Goal: Task Accomplishment & Management: Manage account settings

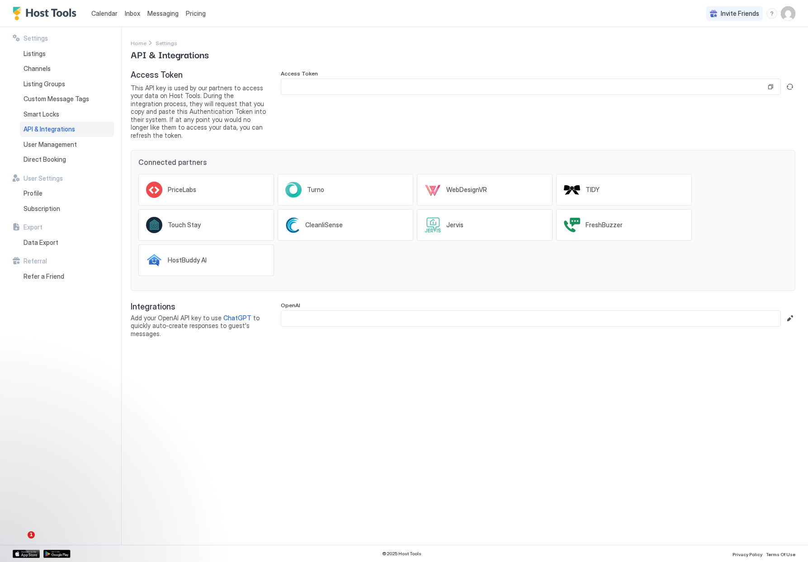
click at [106, 15] on span "Calendar" at bounding box center [104, 13] width 26 height 8
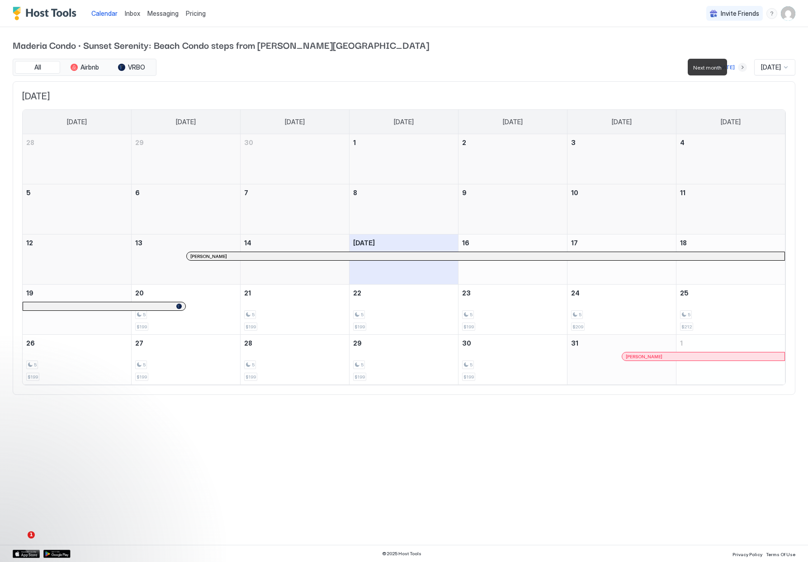
click at [738, 68] on button "Next month" at bounding box center [742, 67] width 9 height 9
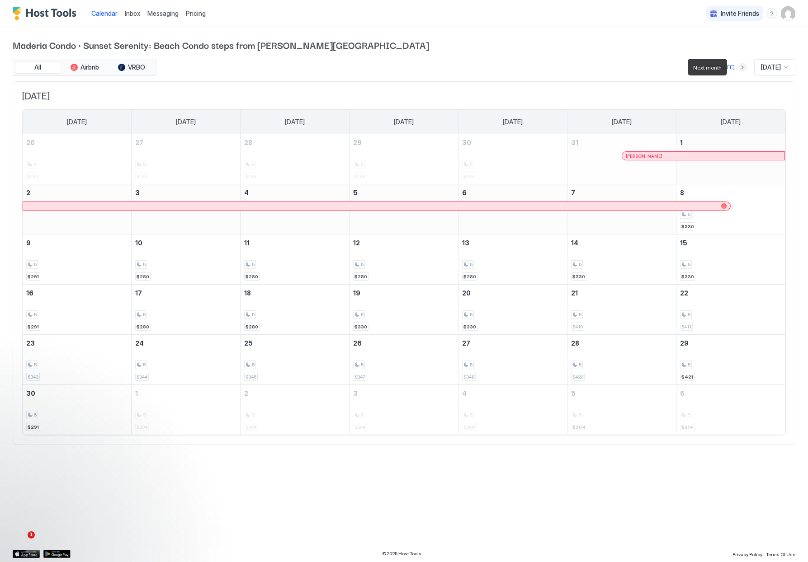
click at [738, 68] on button "Next month" at bounding box center [742, 67] width 9 height 9
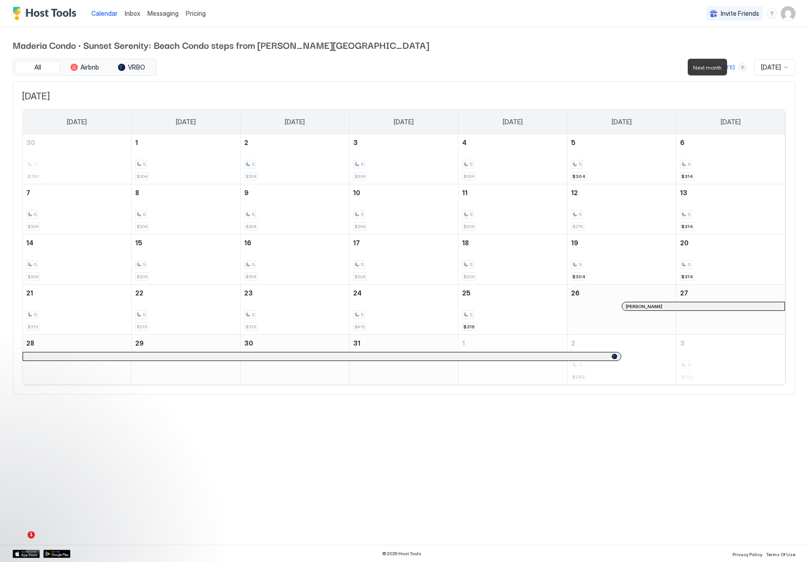
click at [738, 68] on button "Next month" at bounding box center [742, 67] width 9 height 9
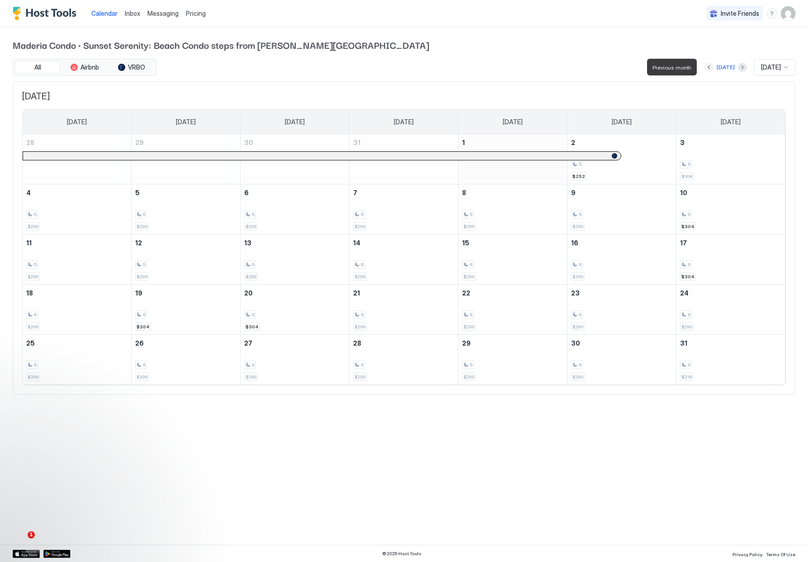
click at [704, 65] on button "Previous month" at bounding box center [708, 67] width 9 height 9
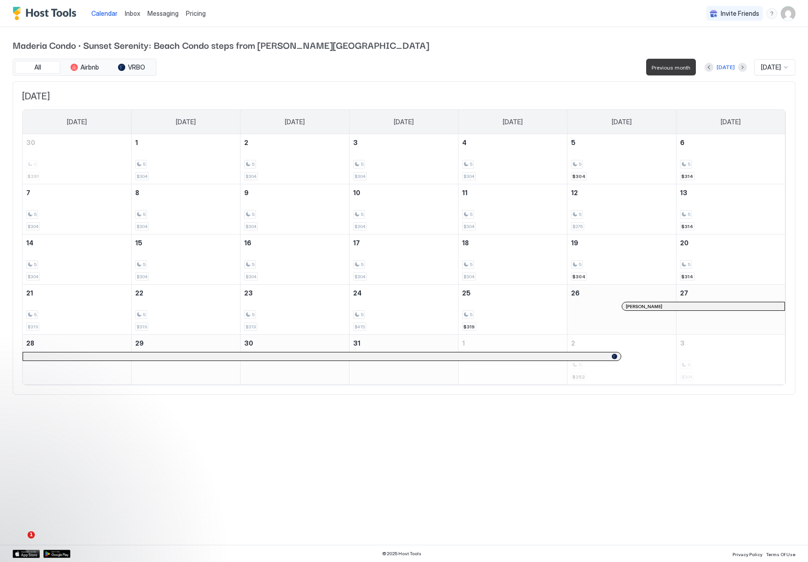
click at [704, 65] on div at bounding box center [708, 67] width 9 height 9
click at [704, 66] on button "Previous month" at bounding box center [708, 67] width 9 height 9
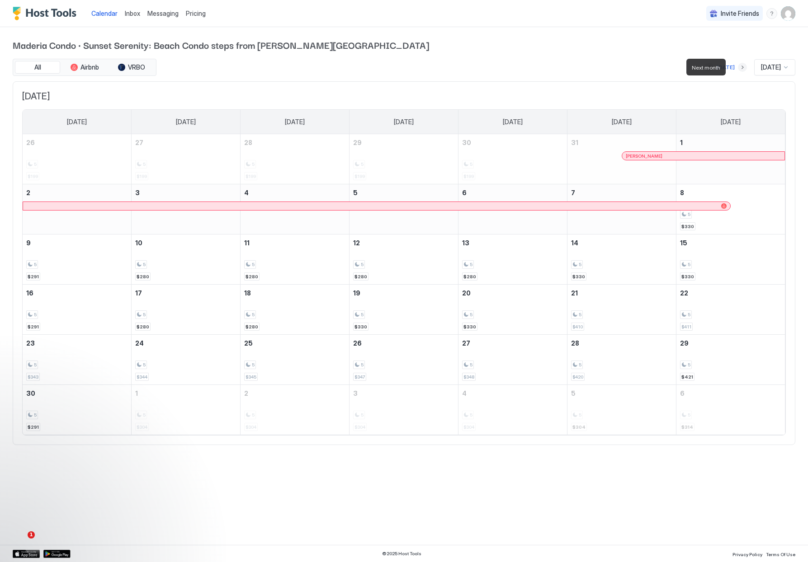
click at [738, 67] on button "Next month" at bounding box center [742, 67] width 9 height 9
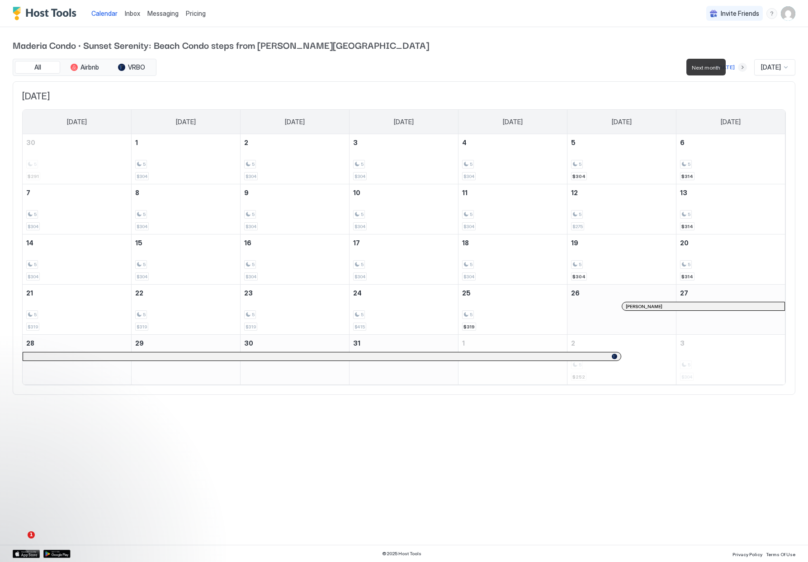
click at [738, 67] on button "Next month" at bounding box center [742, 67] width 9 height 9
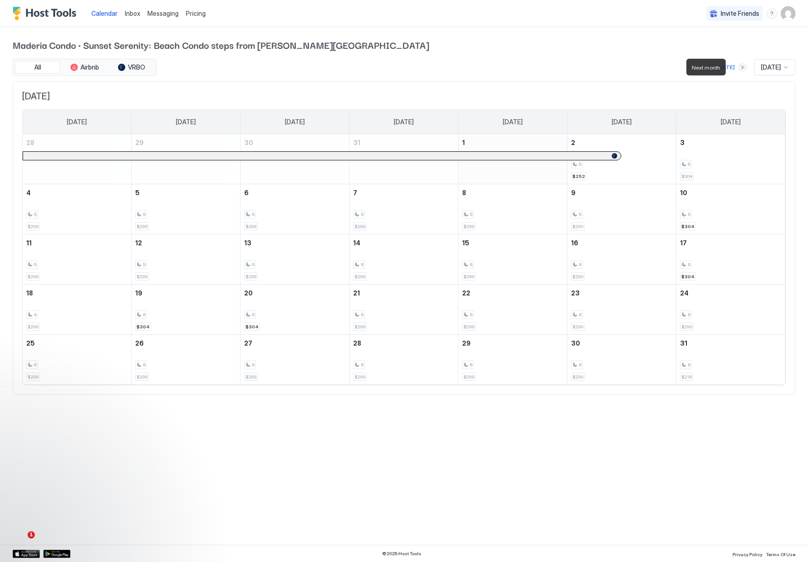
click at [738, 67] on button "Next month" at bounding box center [742, 67] width 9 height 9
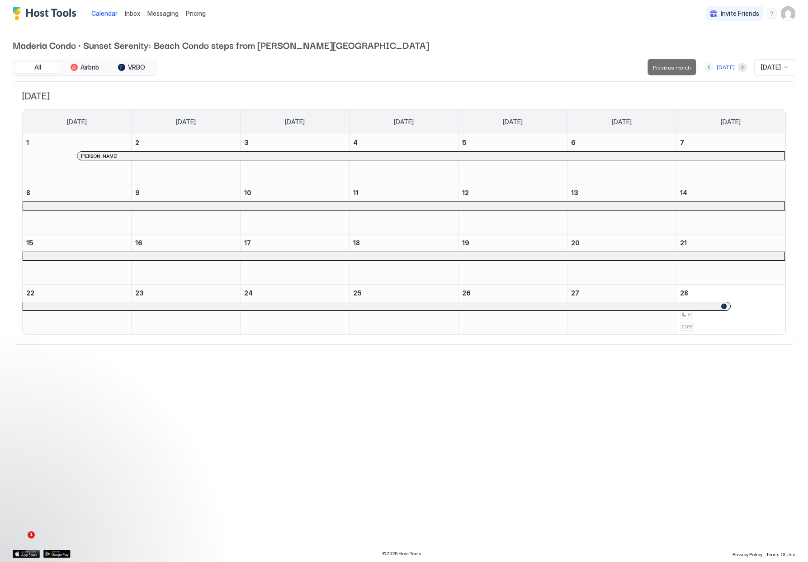
click at [706, 67] on button "Previous month" at bounding box center [708, 67] width 9 height 9
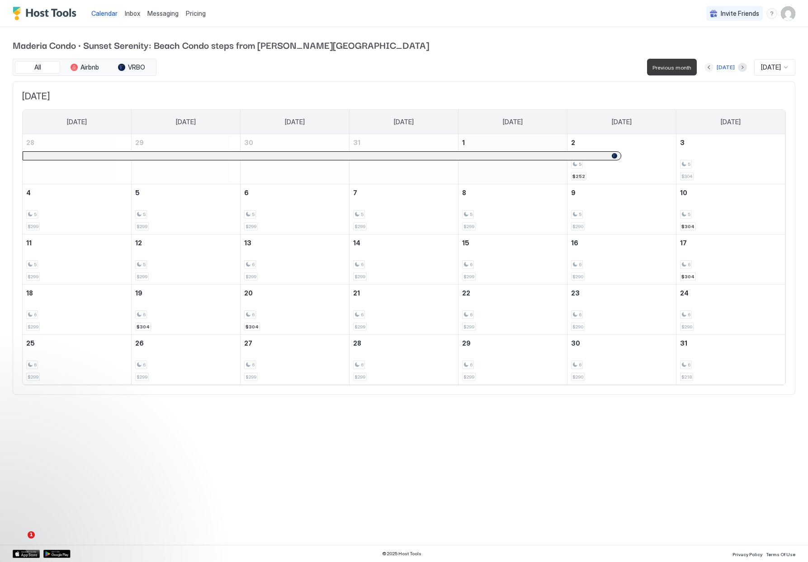
click at [706, 67] on button "Previous month" at bounding box center [708, 67] width 9 height 9
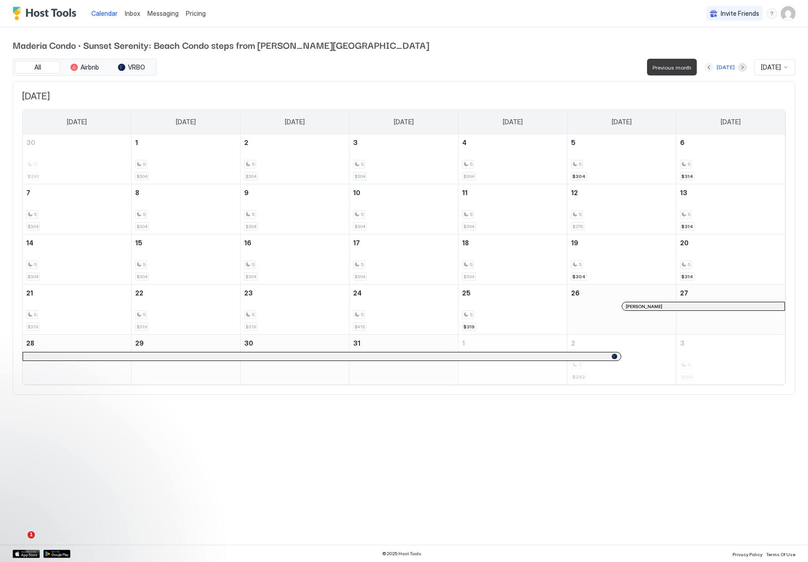
click at [706, 67] on button "Previous month" at bounding box center [708, 67] width 9 height 9
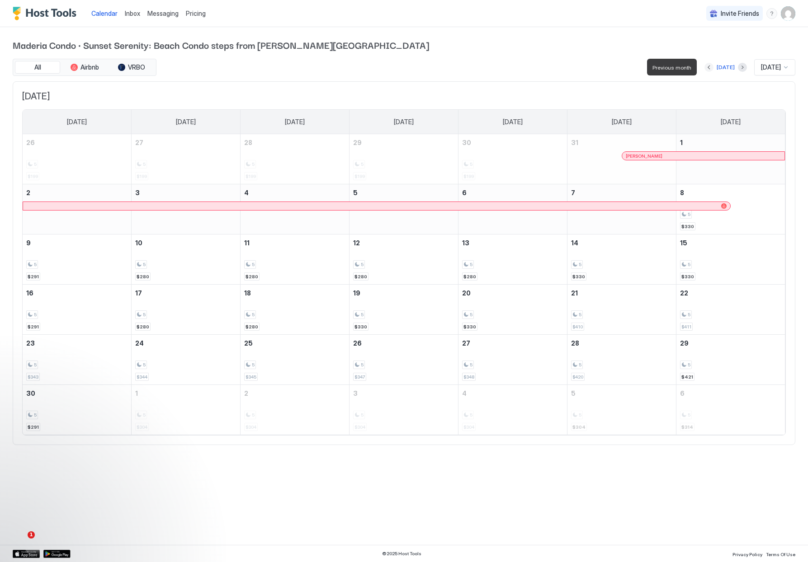
click at [706, 67] on button "Previous month" at bounding box center [708, 67] width 9 height 9
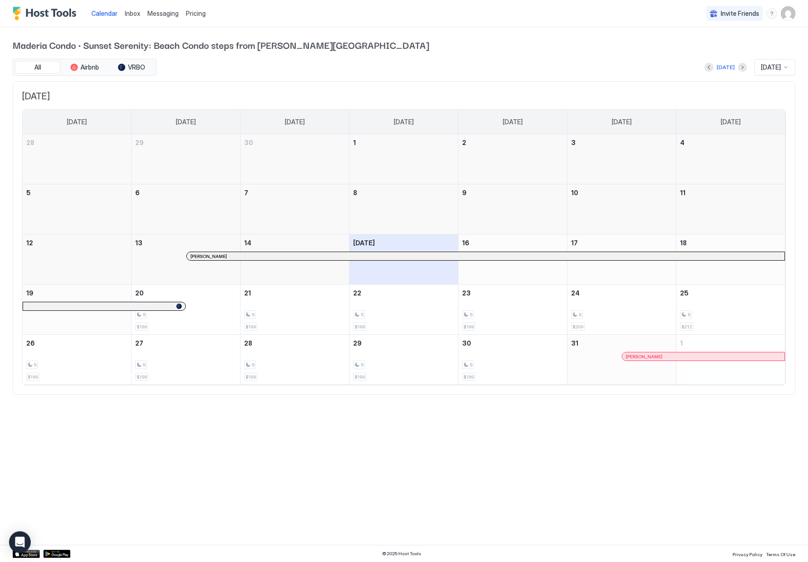
click at [786, 14] on img "User profile" at bounding box center [788, 13] width 14 height 14
click at [701, 52] on span "Settings" at bounding box center [706, 51] width 24 height 8
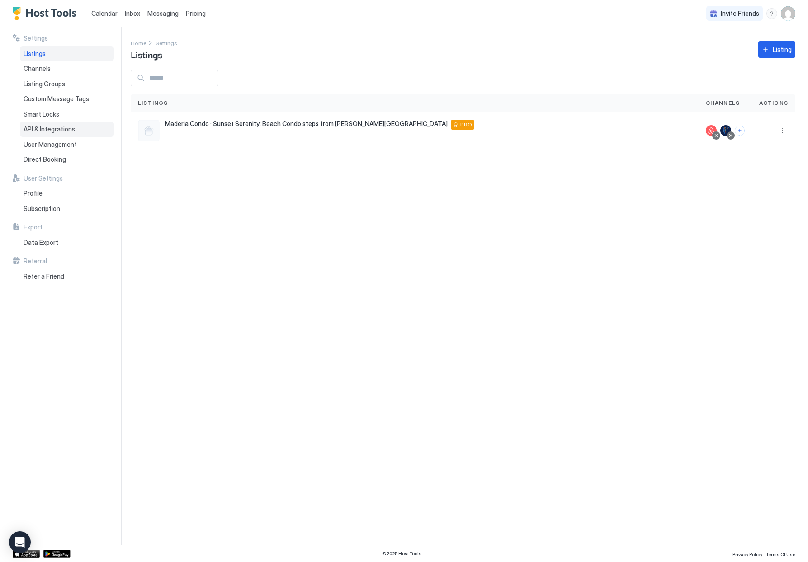
click at [51, 124] on div "API & Integrations" at bounding box center [67, 129] width 94 height 15
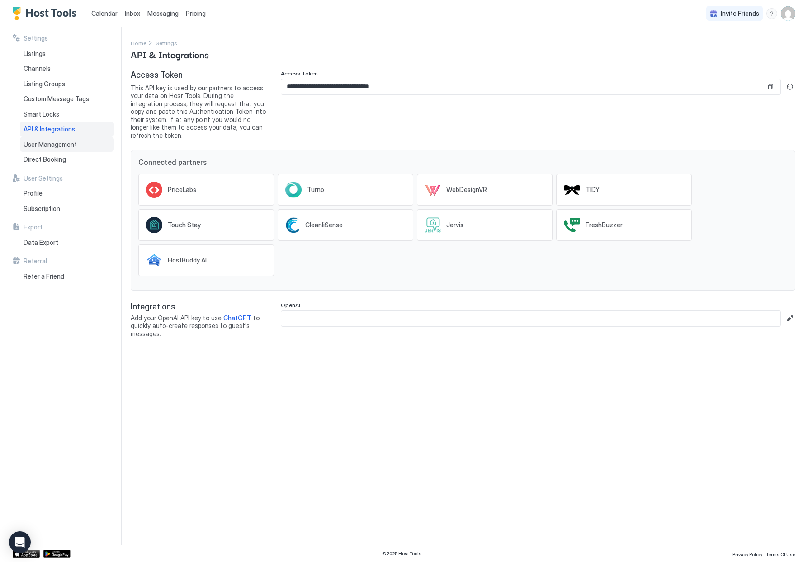
click at [67, 145] on span "User Management" at bounding box center [50, 145] width 53 height 8
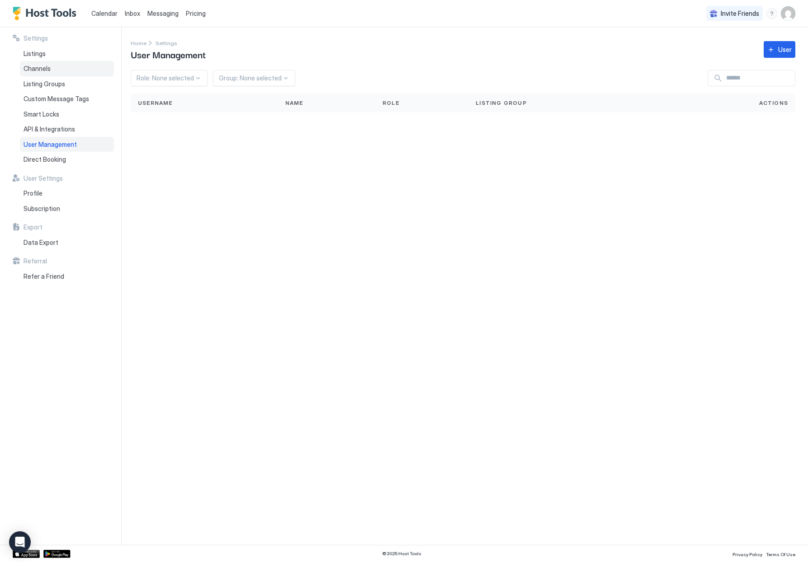
click at [51, 71] on div "Channels" at bounding box center [67, 68] width 94 height 15
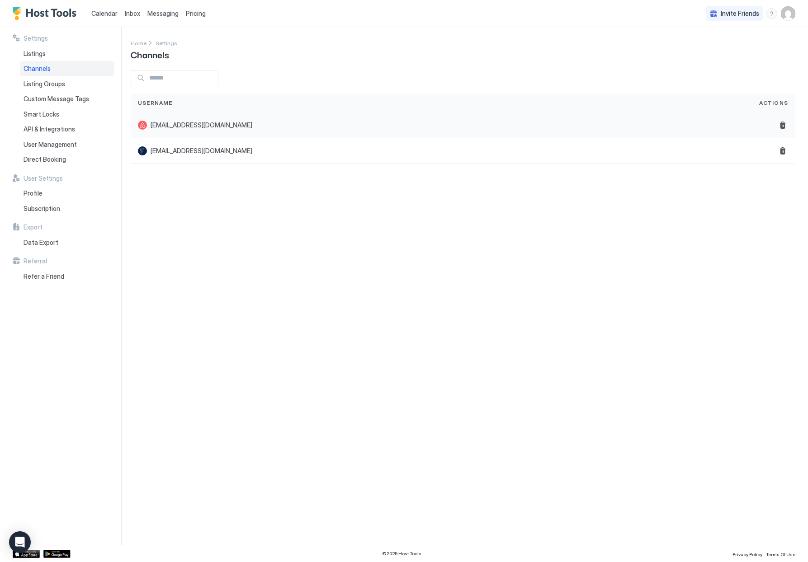
click at [453, 114] on div "aladry06@yahoo.com" at bounding box center [441, 126] width 621 height 26
click at [145, 121] on div at bounding box center [142, 125] width 9 height 9
click at [159, 154] on span "aladry06@yahoo.com" at bounding box center [201, 151] width 102 height 8
click at [304, 338] on div "Settings Home Settings Channels Username Actions aladry06@yahoo.com aladry06@ya…" at bounding box center [469, 286] width 677 height 518
click at [48, 114] on span "Smart Locks" at bounding box center [42, 114] width 36 height 8
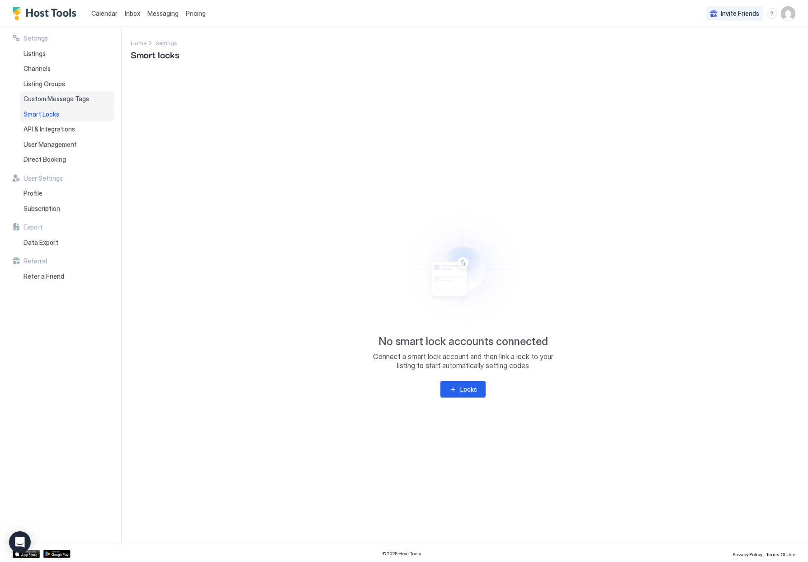
click at [49, 96] on span "Custom Message Tags" at bounding box center [57, 99] width 66 height 8
click at [472, 394] on div "Message Tag" at bounding box center [468, 389] width 38 height 9
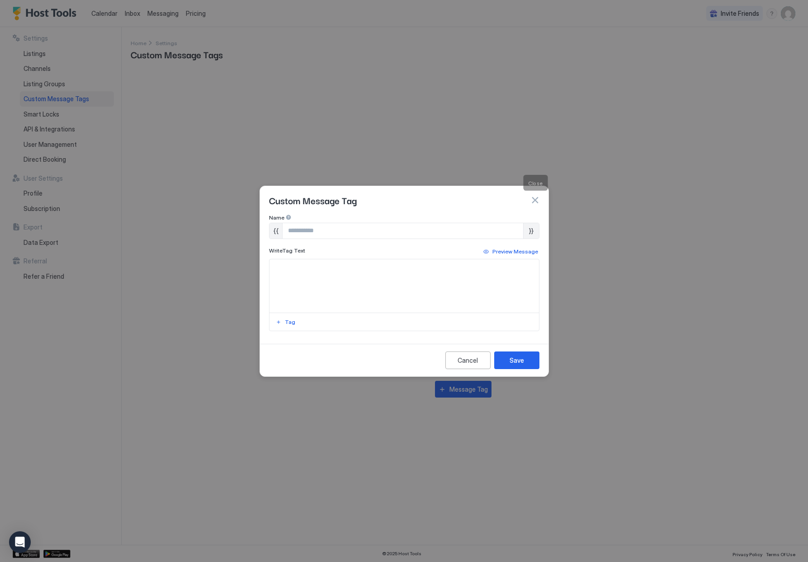
click at [537, 200] on button "button" at bounding box center [534, 200] width 9 height 9
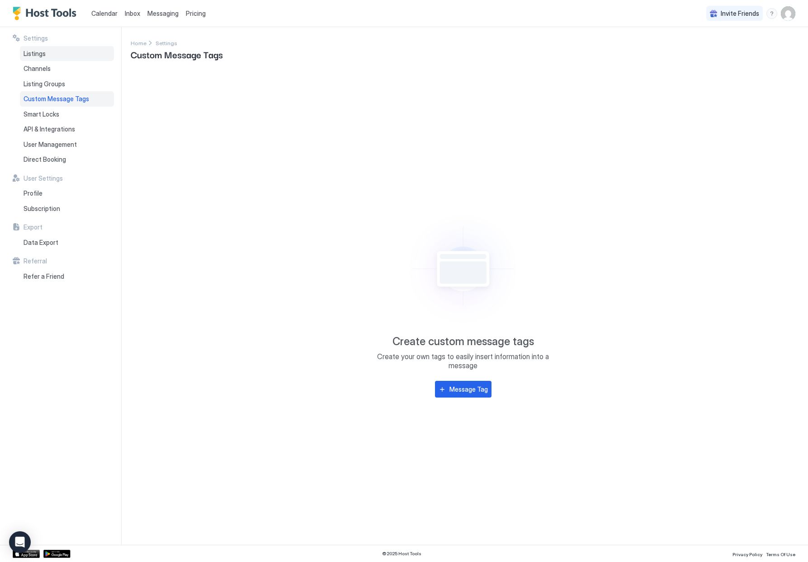
click at [43, 53] on span "Listings" at bounding box center [35, 54] width 22 height 8
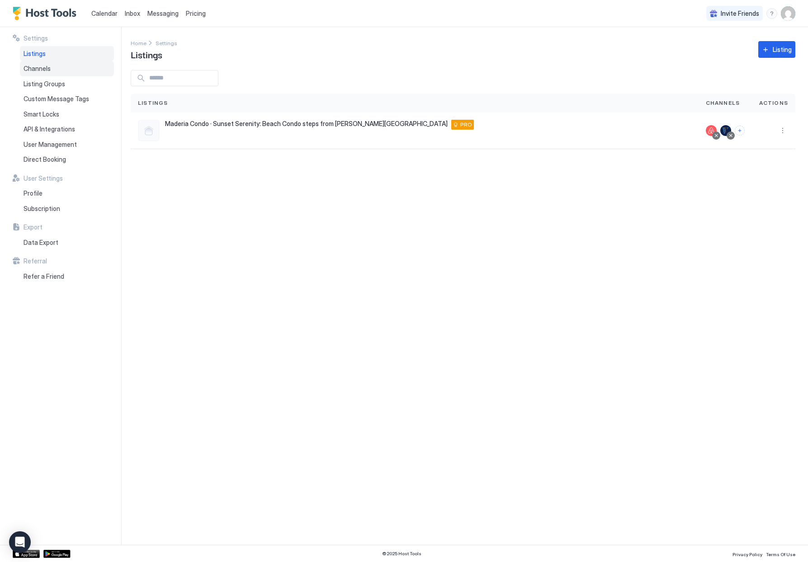
click at [48, 71] on span "Channels" at bounding box center [37, 69] width 27 height 8
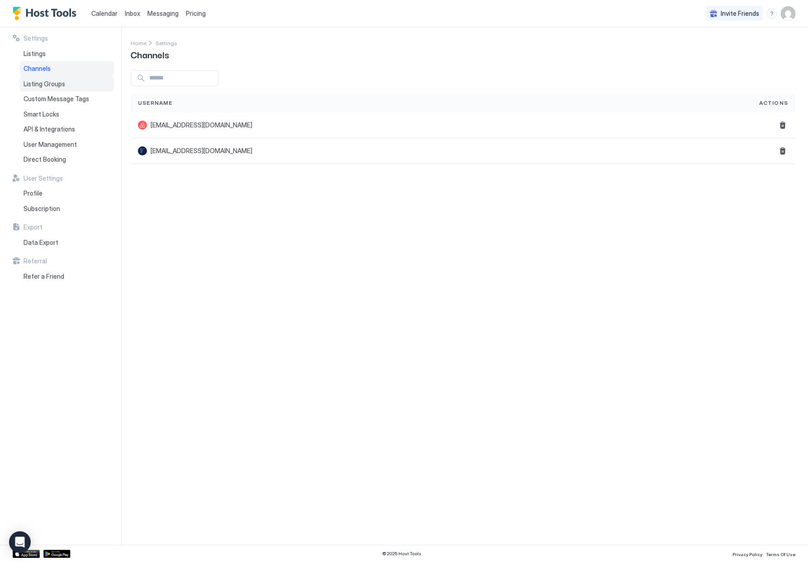
click at [46, 81] on span "Listing Groups" at bounding box center [45, 84] width 42 height 8
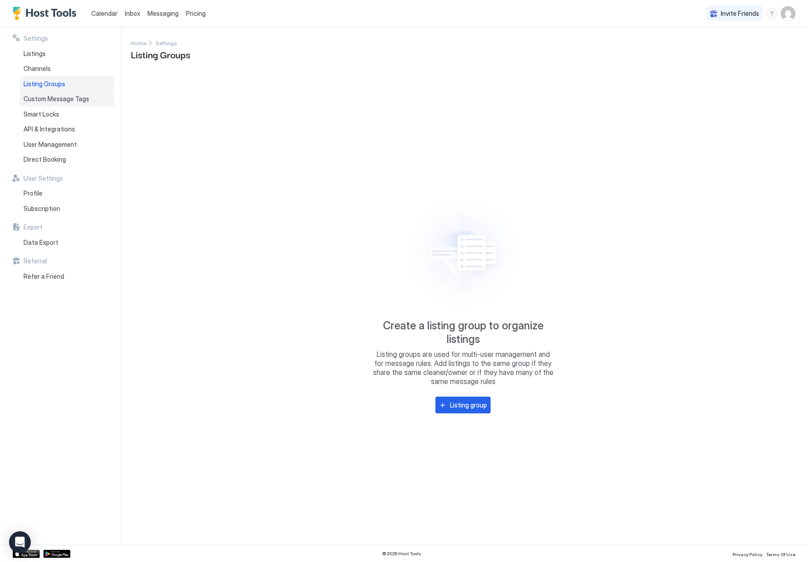
click at [44, 99] on span "Custom Message Tags" at bounding box center [57, 99] width 66 height 8
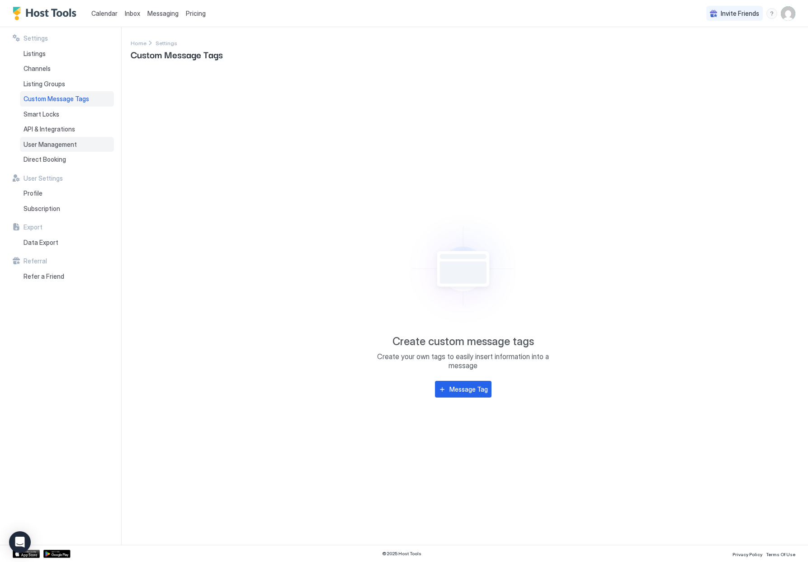
click at [47, 144] on span "User Management" at bounding box center [50, 145] width 53 height 8
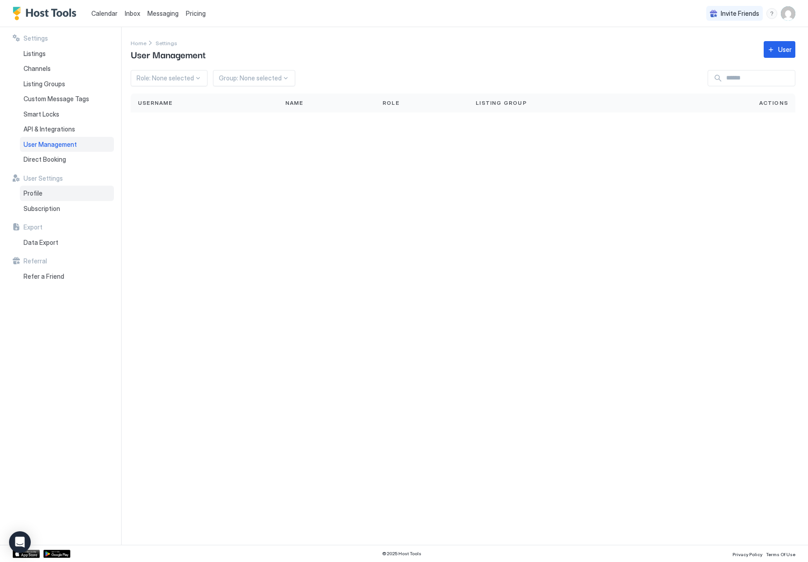
click at [38, 192] on span "Profile" at bounding box center [33, 193] width 19 height 8
